Goal: Check status: Check status

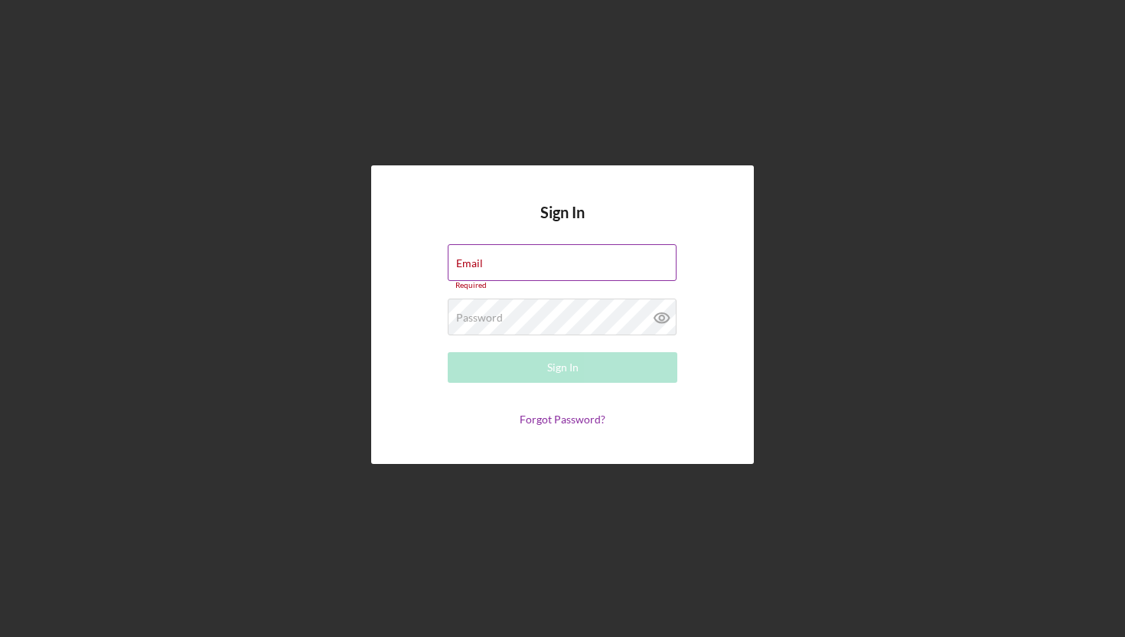
type input "[EMAIL_ADDRESS][DOMAIN_NAME]"
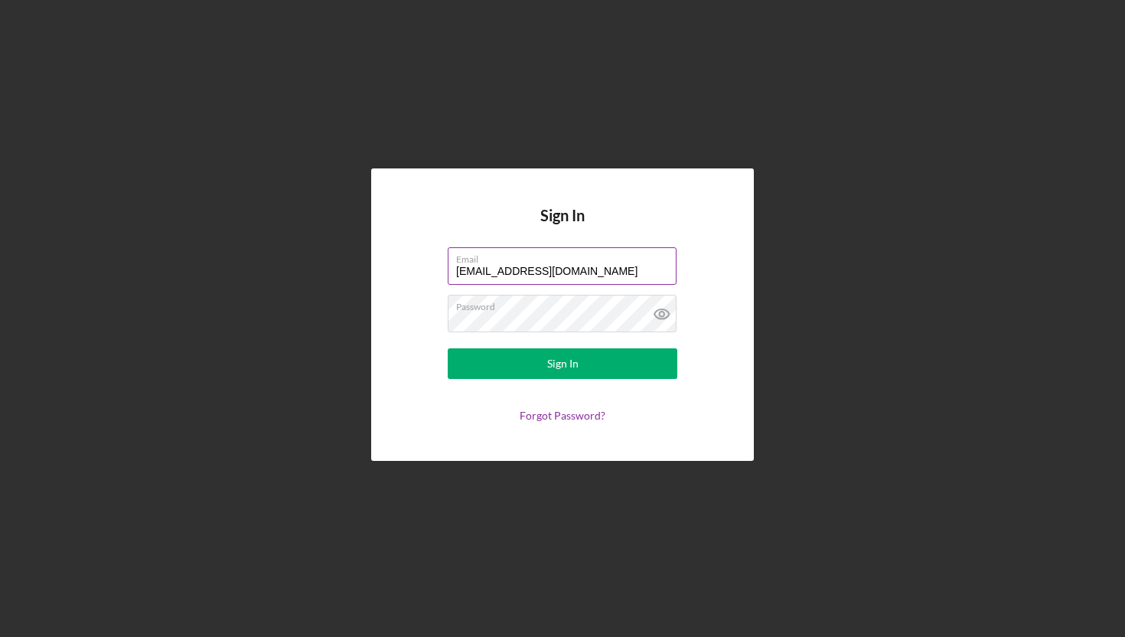
click at [448, 348] on button "Sign In" at bounding box center [563, 363] width 230 height 31
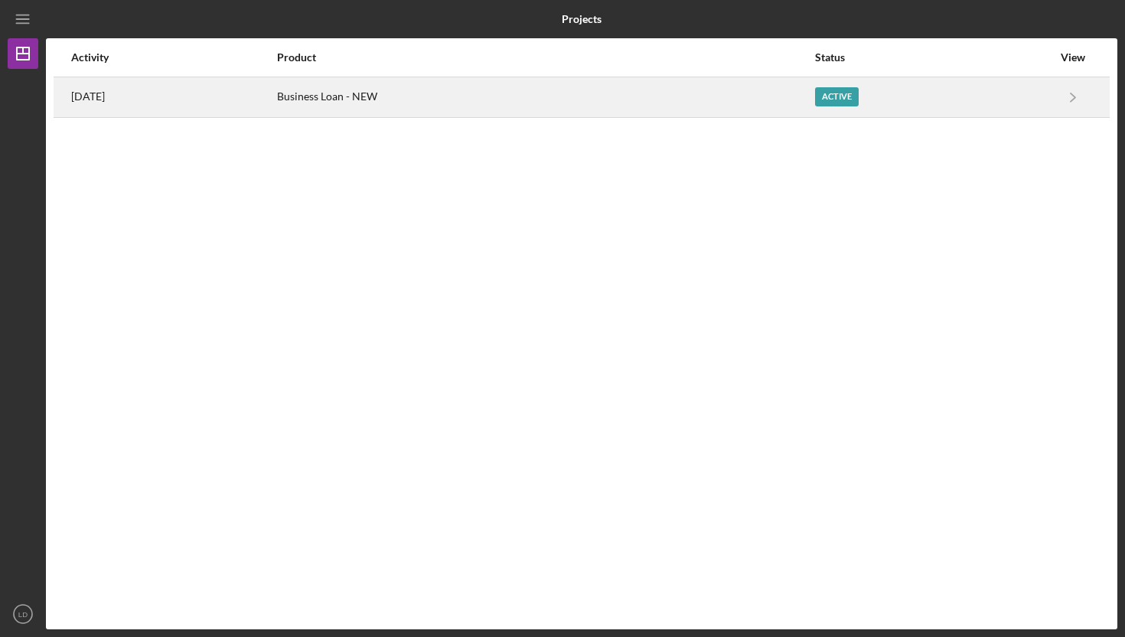
click at [261, 109] on div "[DATE]" at bounding box center [173, 97] width 204 height 38
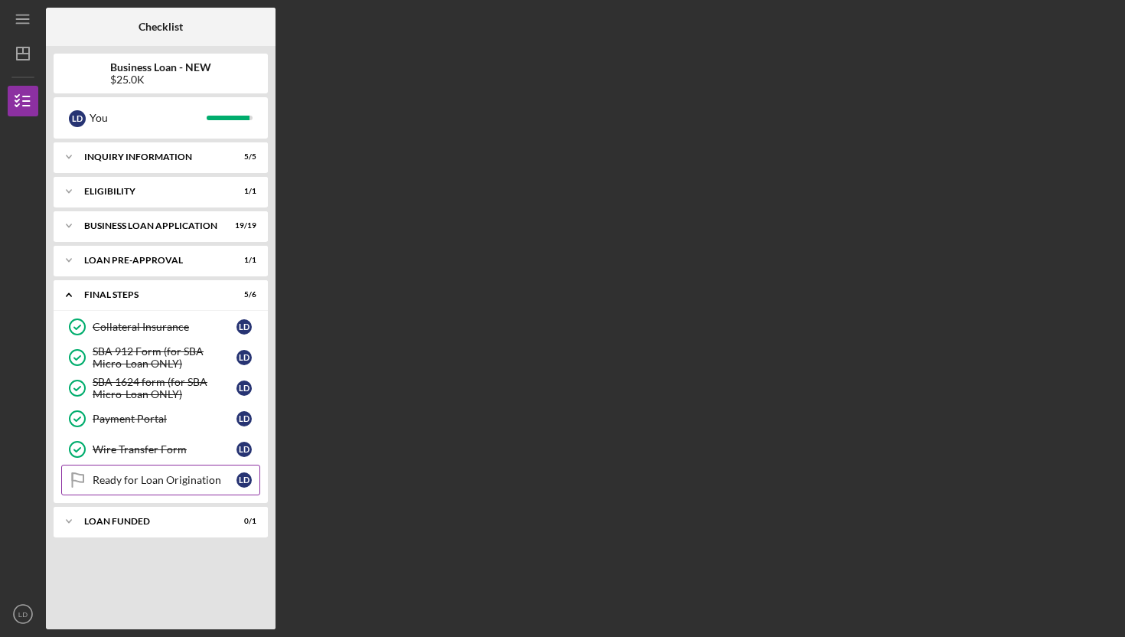
click at [173, 483] on div "Ready for Loan Origination" at bounding box center [165, 480] width 144 height 12
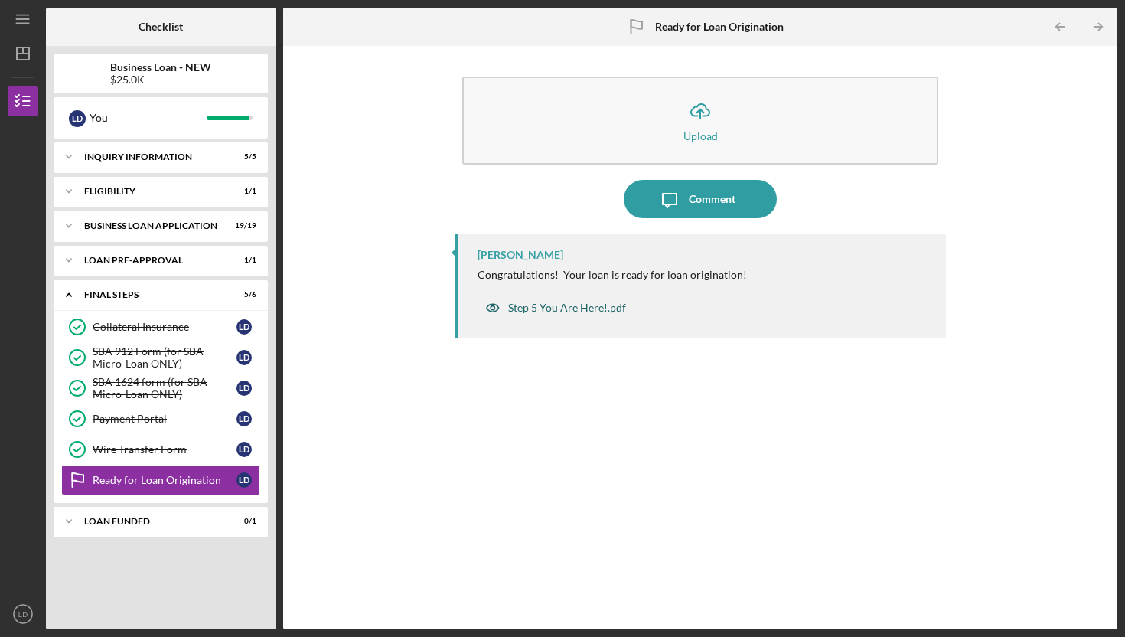
click at [596, 314] on div "Step 5 You Are Here!.pdf" at bounding box center [556, 307] width 156 height 31
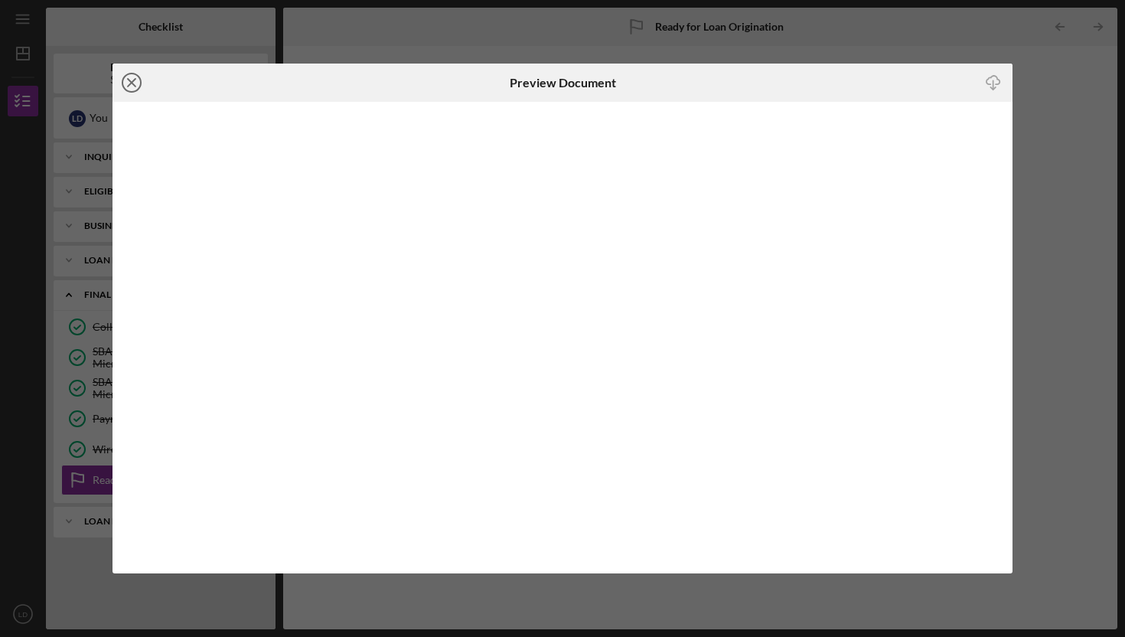
click at [141, 90] on icon "Icon/Close" at bounding box center [132, 83] width 38 height 38
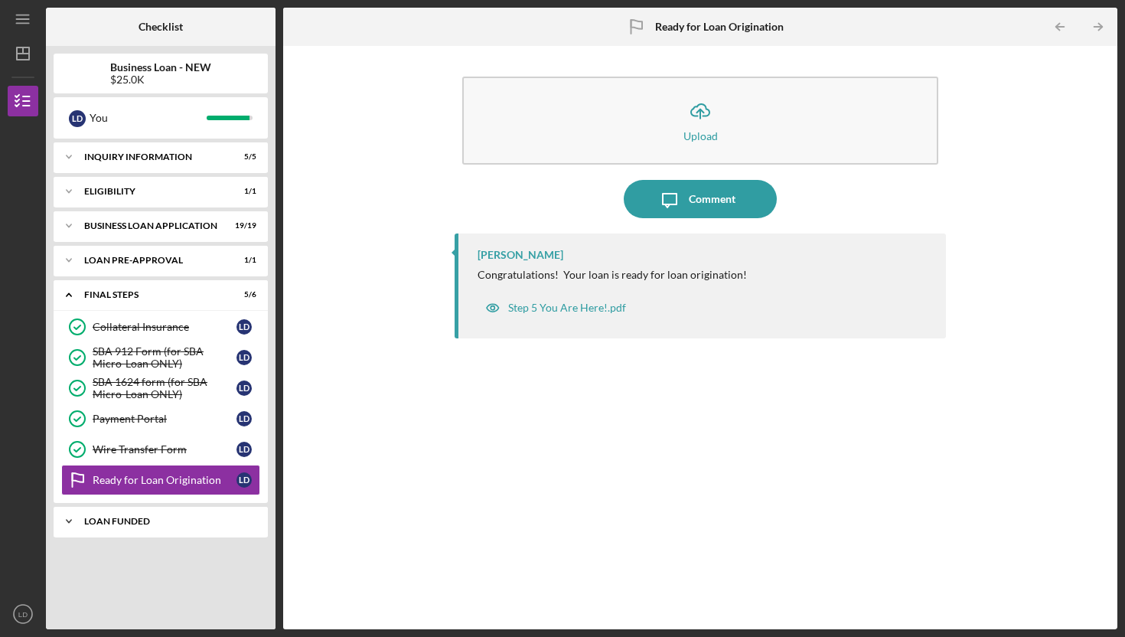
click at [146, 521] on div "LOAN FUNDED" at bounding box center [166, 521] width 165 height 9
click at [158, 544] on link "Loan Funded! Loan Funded! [PERSON_NAME]" at bounding box center [160, 553] width 199 height 31
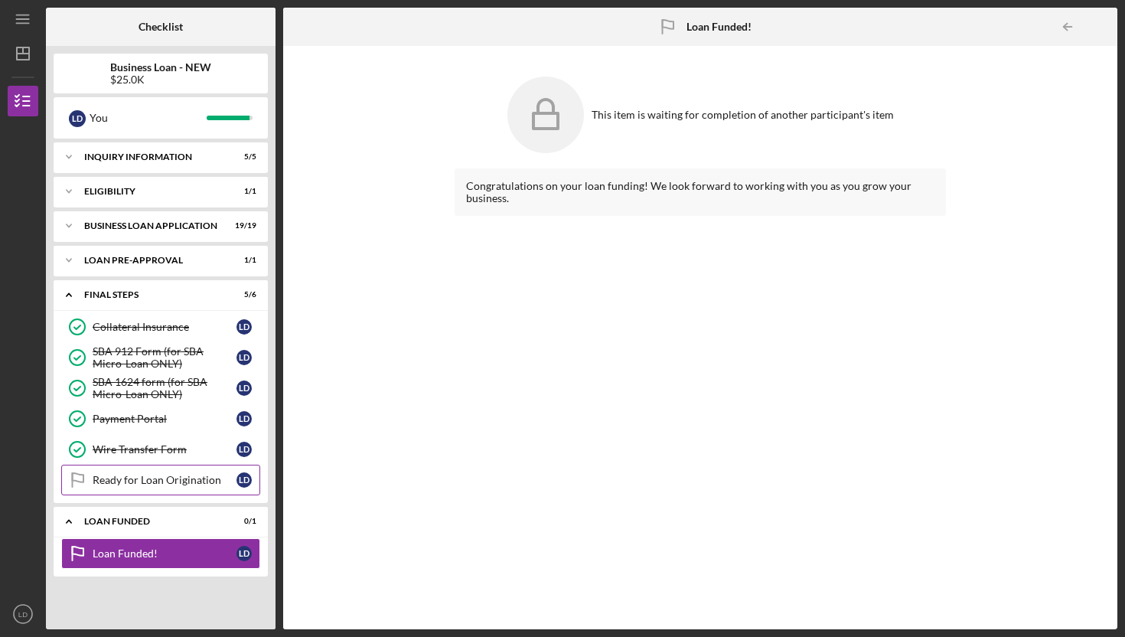
click at [165, 477] on div "Ready for Loan Origination" at bounding box center [165, 480] width 144 height 12
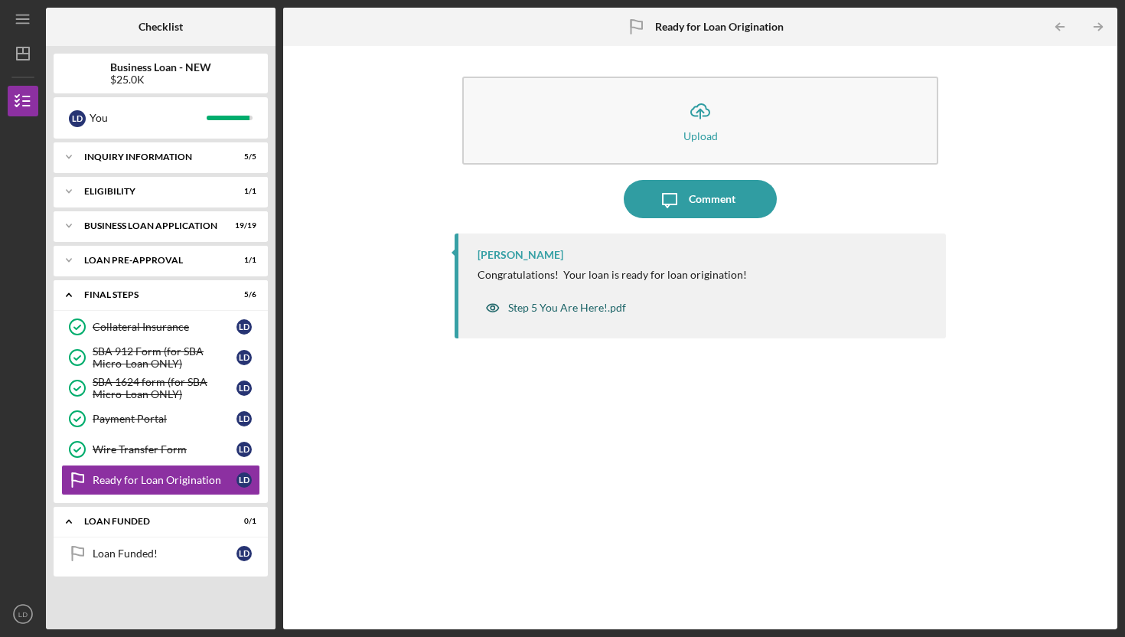
click at [586, 309] on div "Step 5 You Are Here!.pdf" at bounding box center [567, 308] width 118 height 12
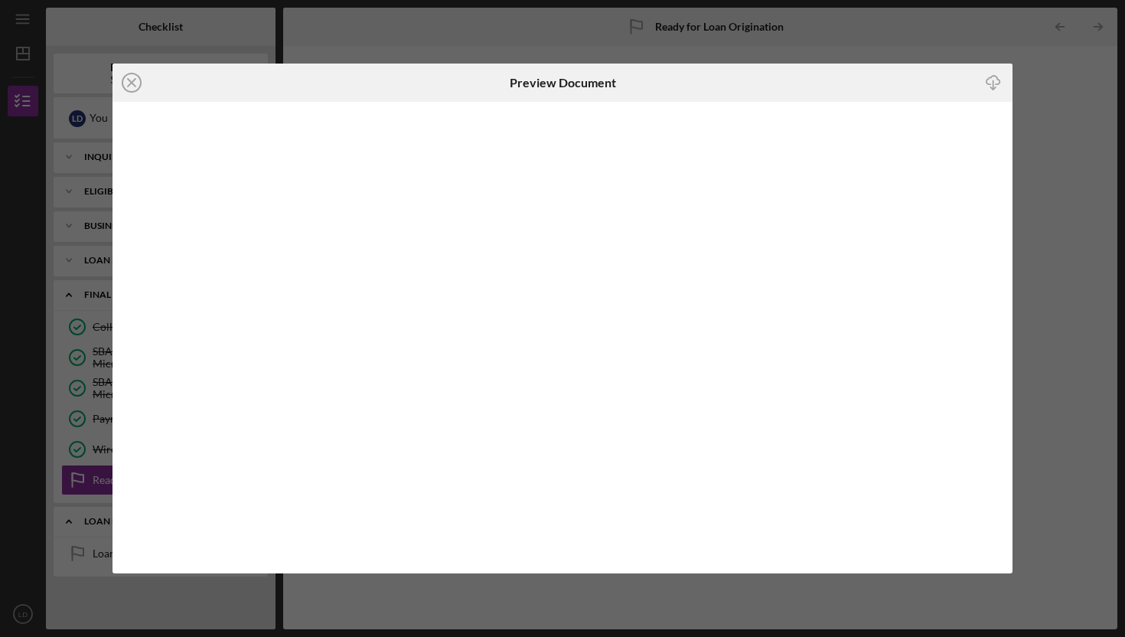
click at [135, 79] on line at bounding box center [132, 83] width 8 height 8
